Goal: Task Accomplishment & Management: Complete application form

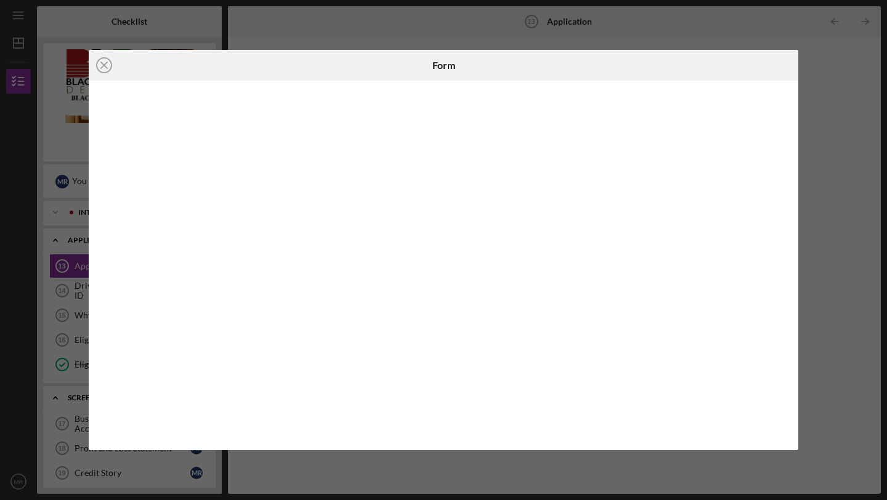
click at [808, 101] on div "Icon/Close Form" at bounding box center [443, 250] width 887 height 500
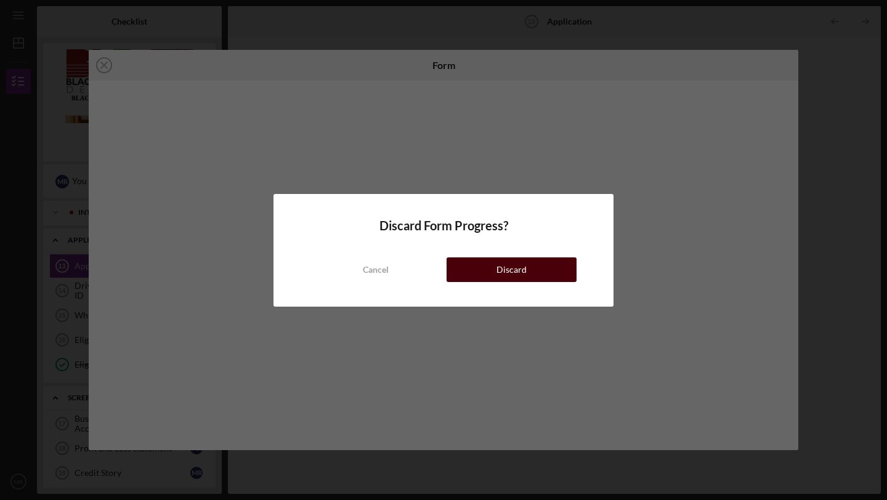
click at [508, 275] on div "Discard" at bounding box center [512, 270] width 30 height 25
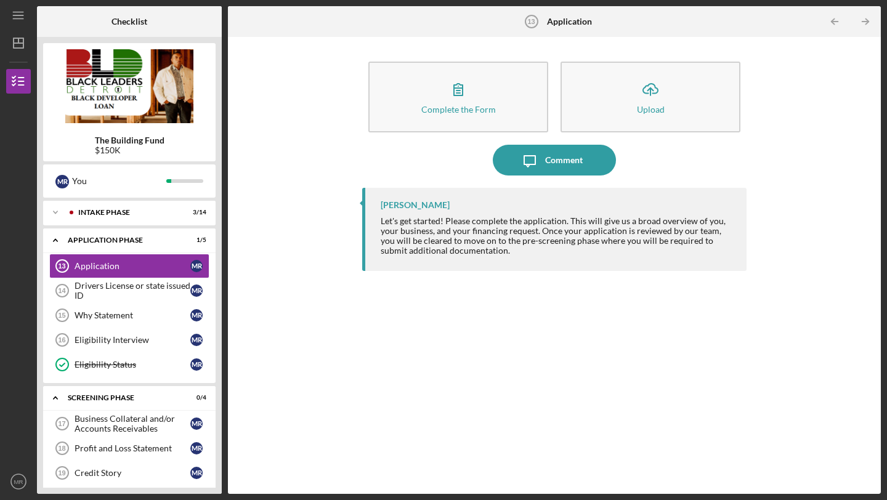
click at [218, 319] on div "The Building Fund $150K M R You Icon/Expander Intake Phase 3 / 14 Icon/Expander…" at bounding box center [129, 265] width 185 height 457
click at [55, 242] on polyline at bounding box center [56, 241] width 4 height 2
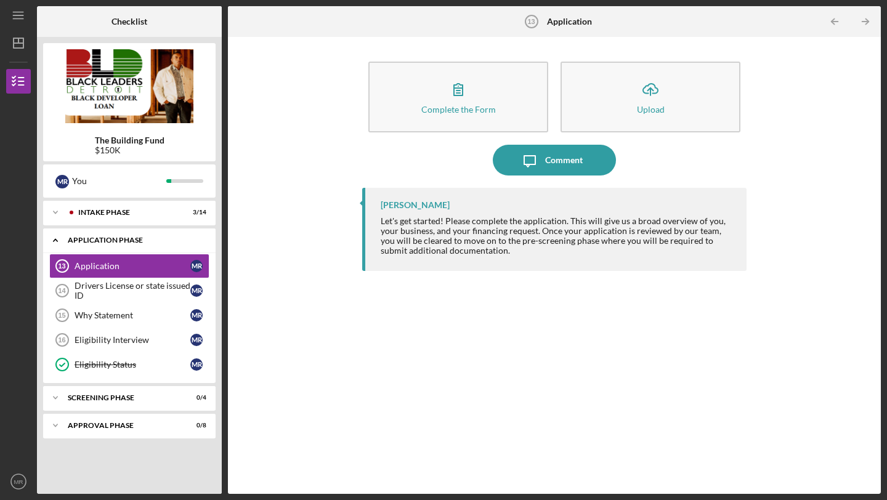
click at [54, 239] on icon "Icon/Expander" at bounding box center [55, 240] width 25 height 25
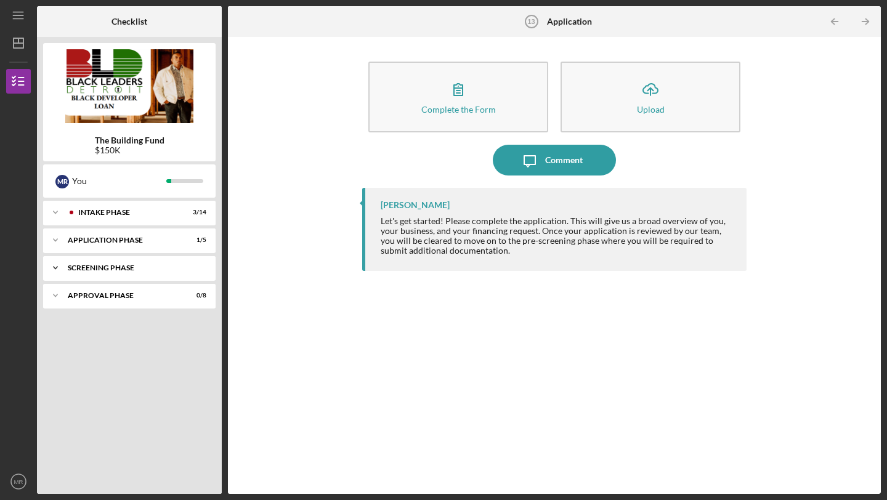
click at [96, 265] on div "Screening Phase" at bounding box center [134, 267] width 132 height 7
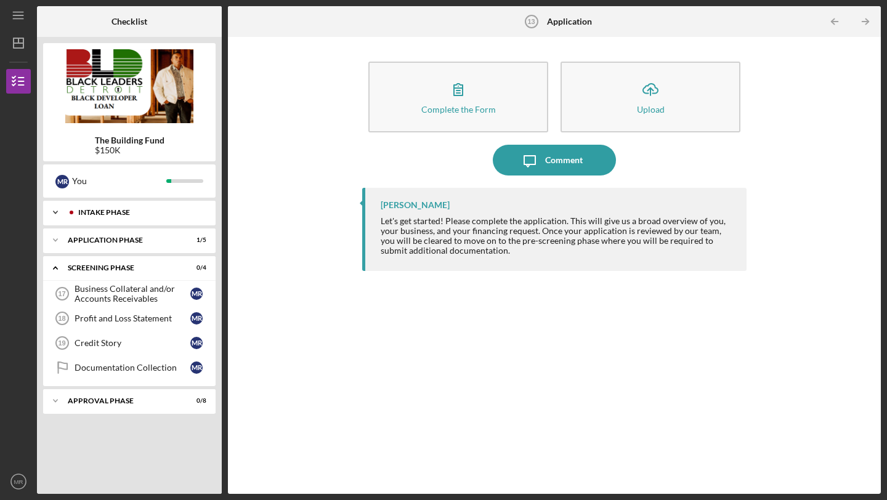
click at [103, 208] on div "Icon/Expander Intake Phase 3 / 14" at bounding box center [129, 212] width 173 height 25
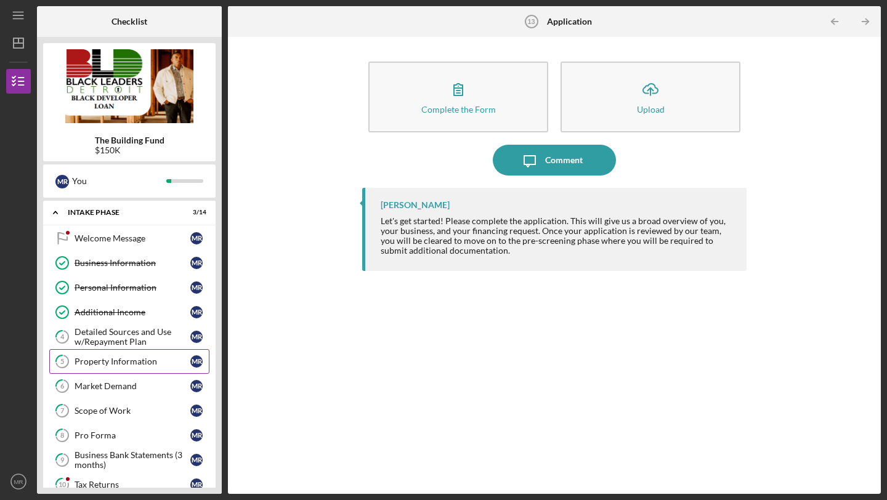
click at [99, 360] on div "Property Information" at bounding box center [133, 362] width 116 height 10
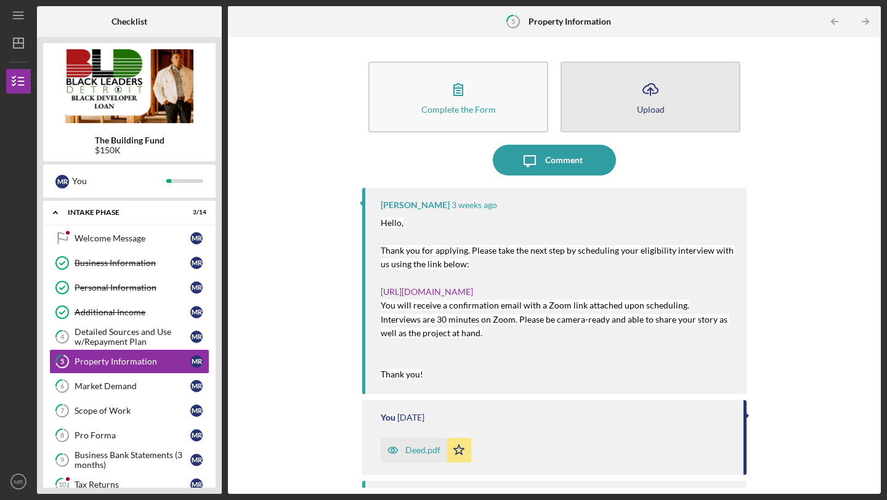
click at [630, 97] on button "Icon/Upload Upload" at bounding box center [651, 97] width 180 height 71
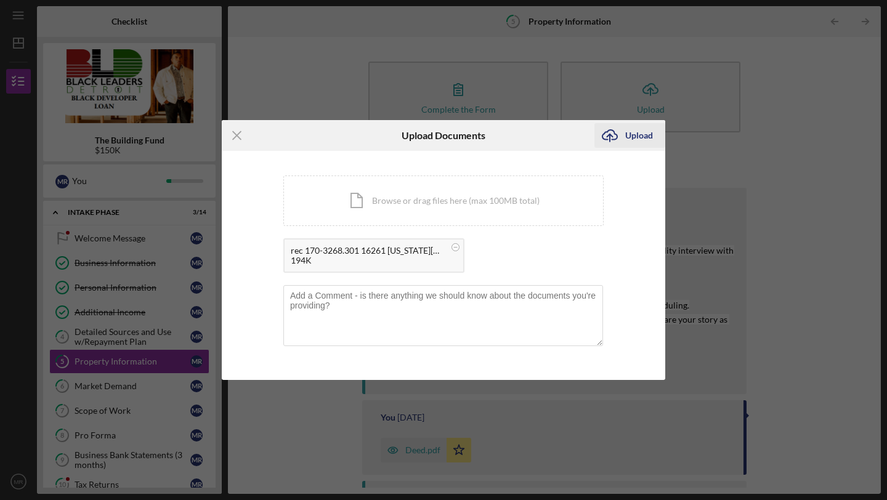
click at [642, 132] on div "Upload" at bounding box center [639, 135] width 28 height 25
